Goal: Navigation & Orientation: Find specific page/section

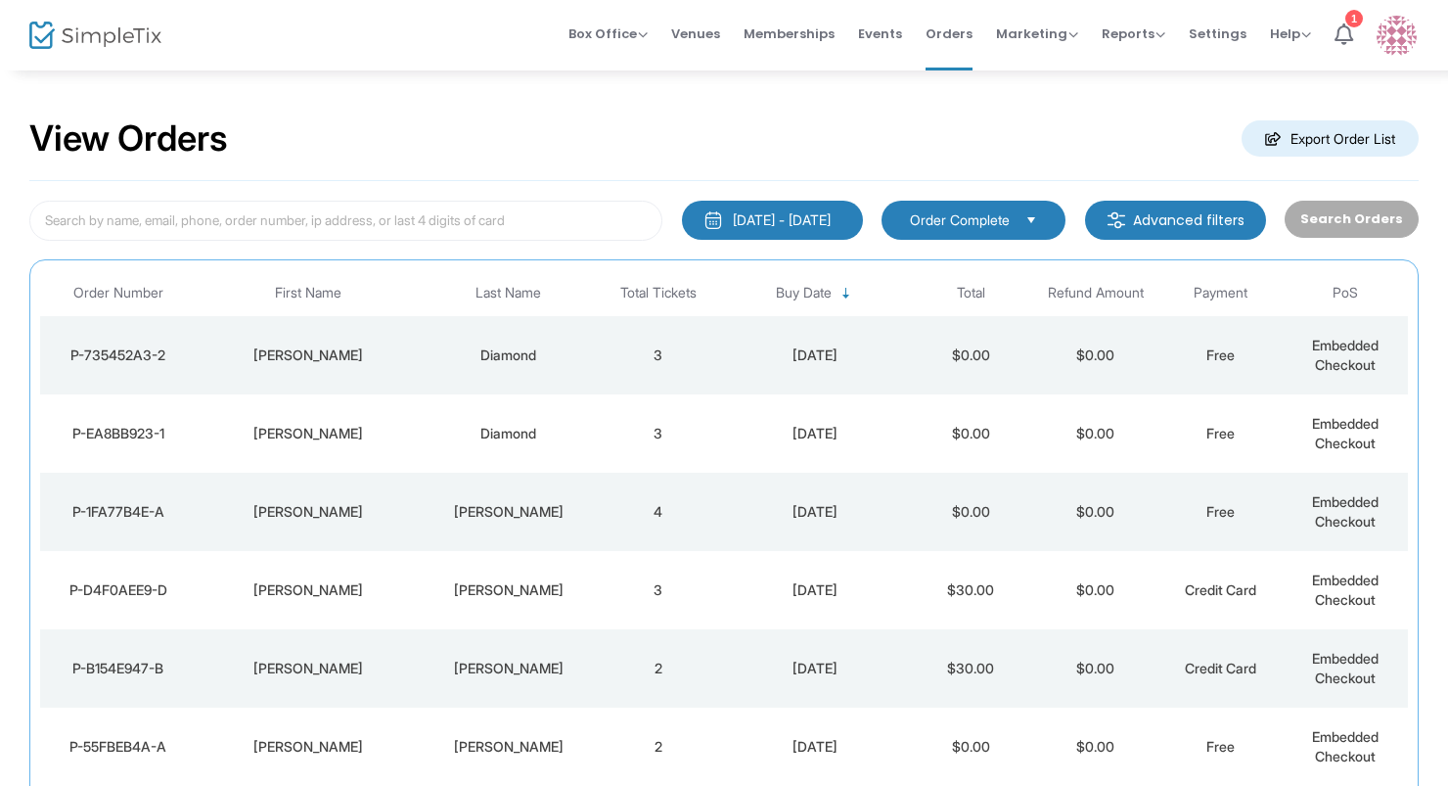
click at [471, 431] on div "Diamond" at bounding box center [508, 434] width 165 height 20
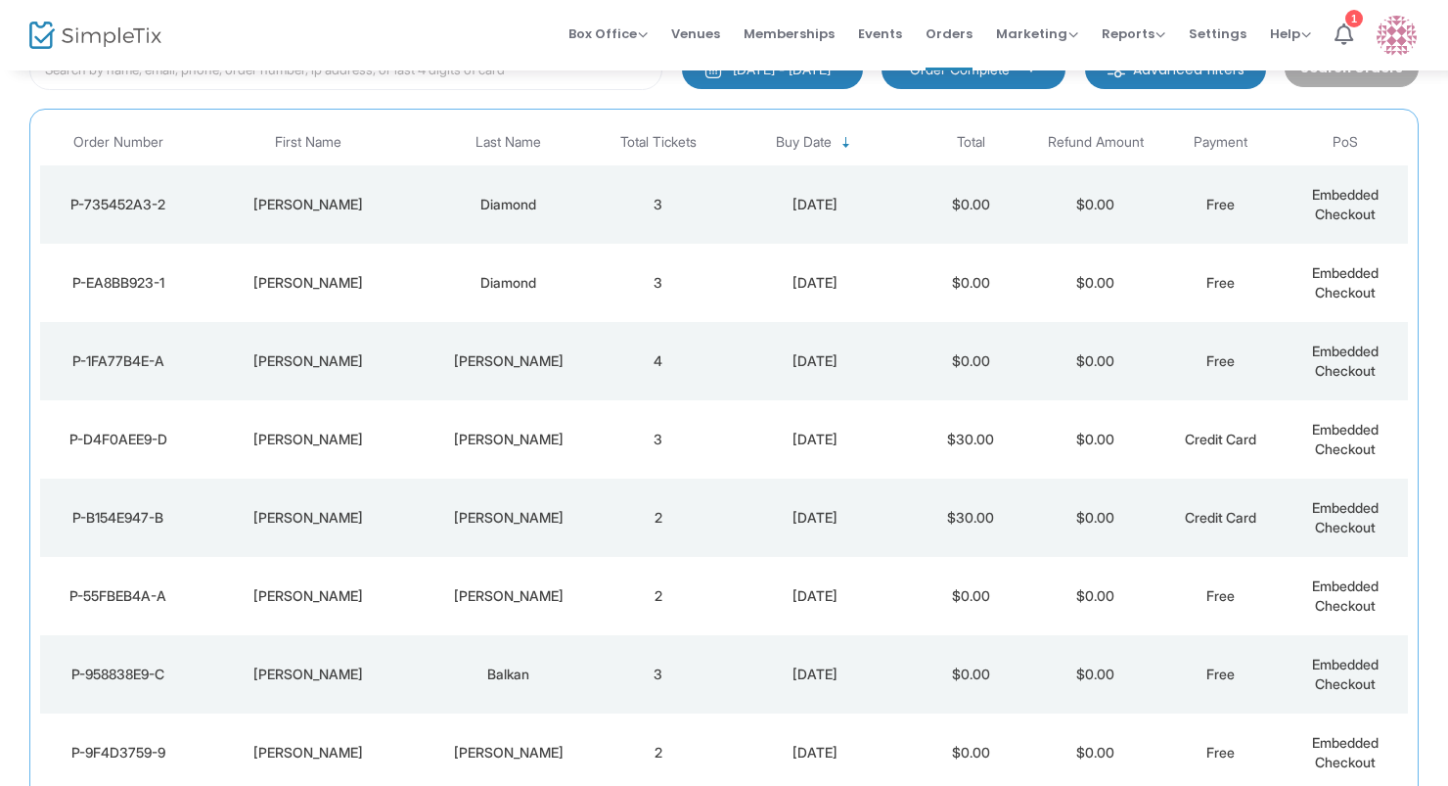
scroll to position [157, 0]
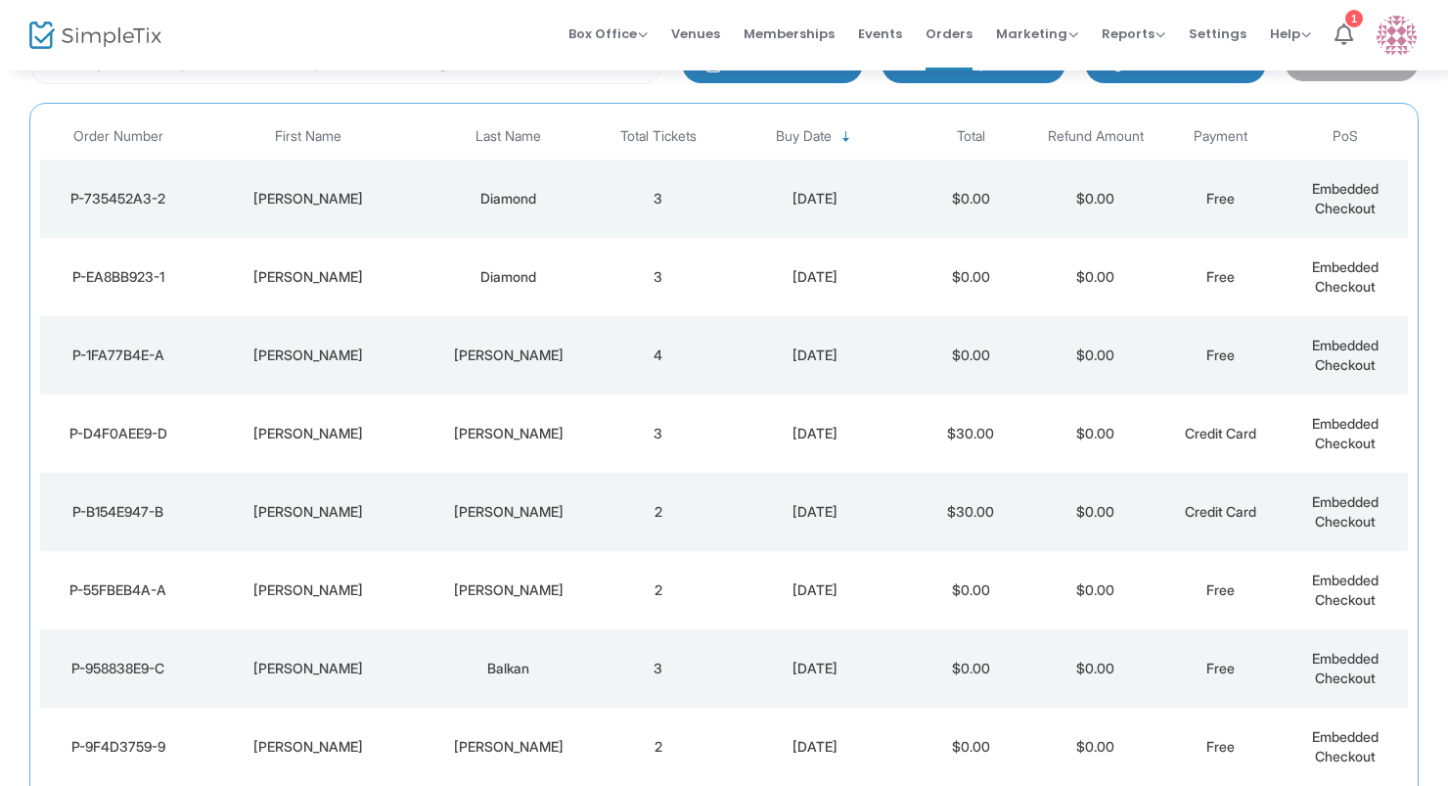
click at [375, 252] on td "[PERSON_NAME]" at bounding box center [309, 277] width 225 height 78
click at [350, 181] on td "[PERSON_NAME]" at bounding box center [309, 198] width 225 height 78
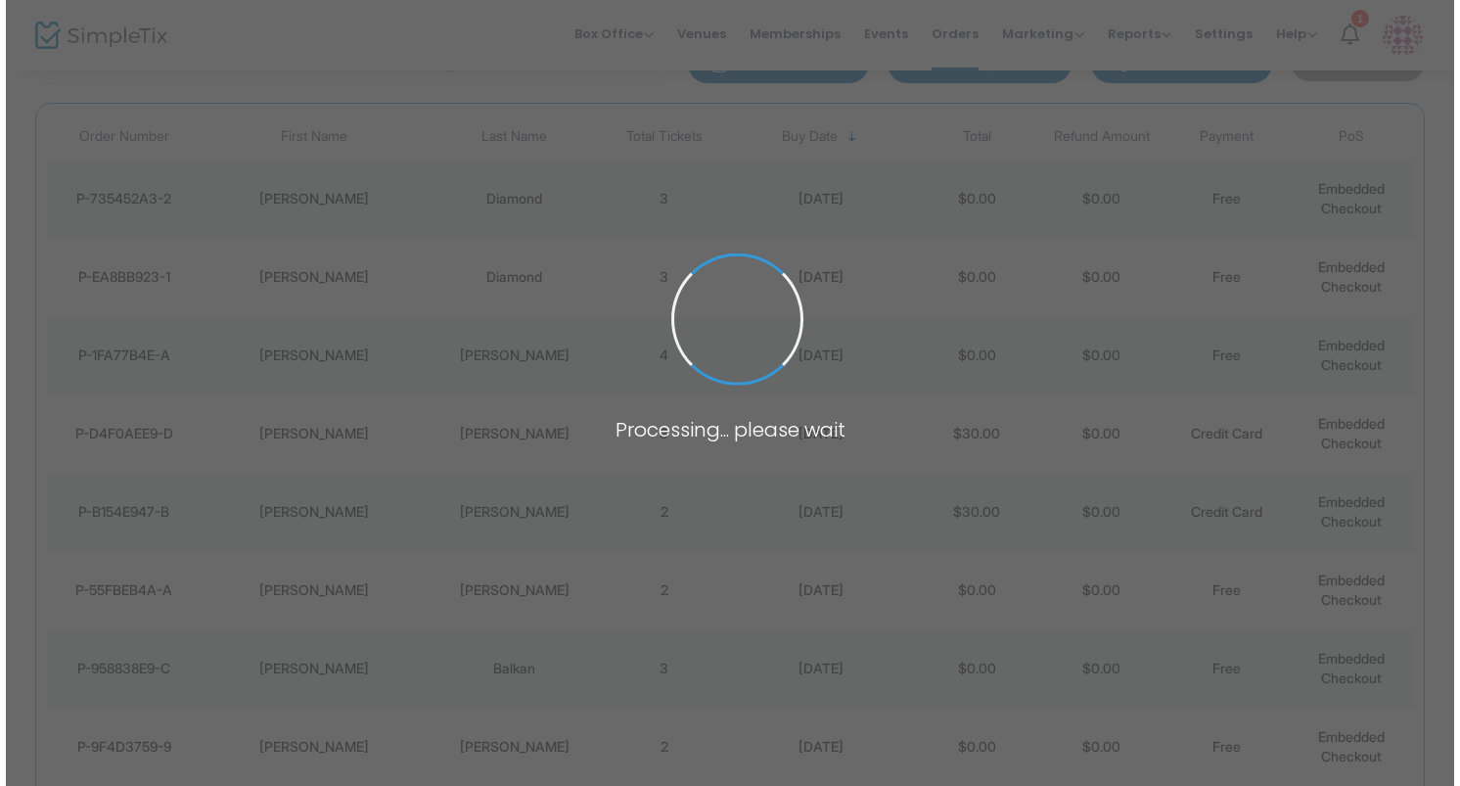
scroll to position [0, 0]
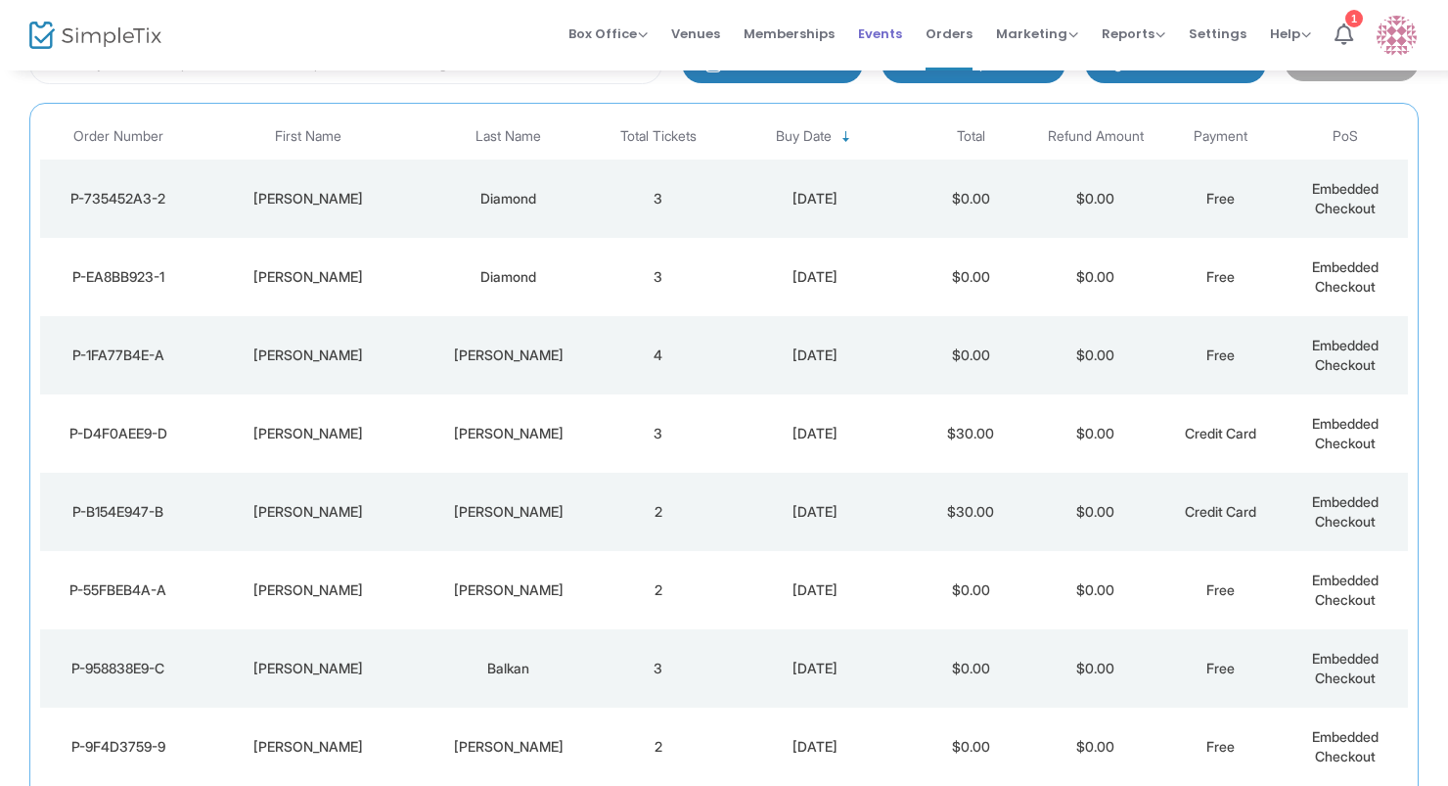
click at [871, 25] on span "Events" at bounding box center [880, 34] width 44 height 50
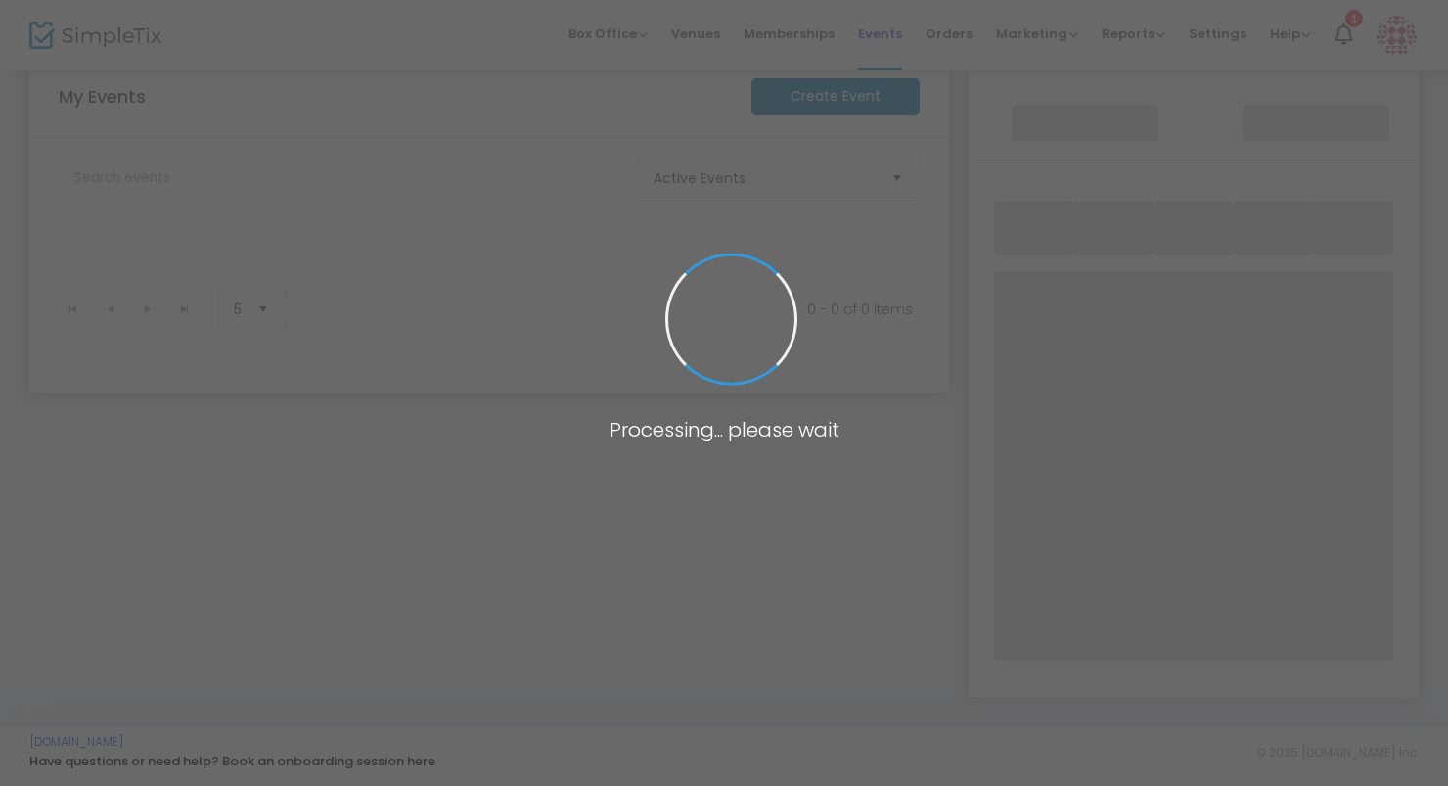
scroll to position [313, 0]
